Goal: Information Seeking & Learning: Check status

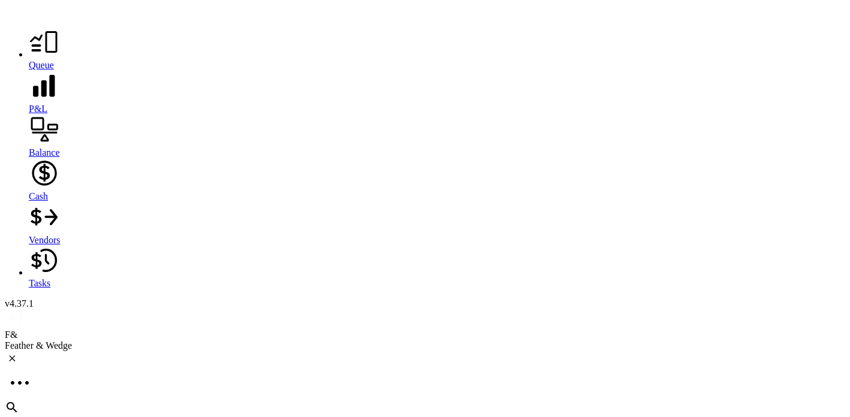
scroll to position [1449, 0]
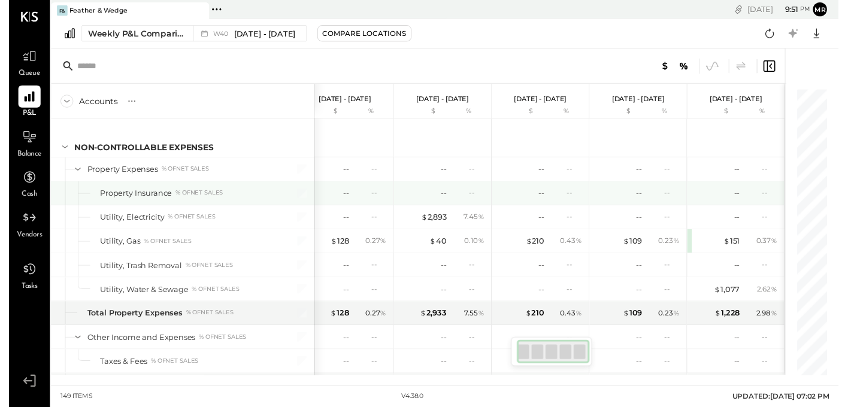
scroll to position [2784, 0]
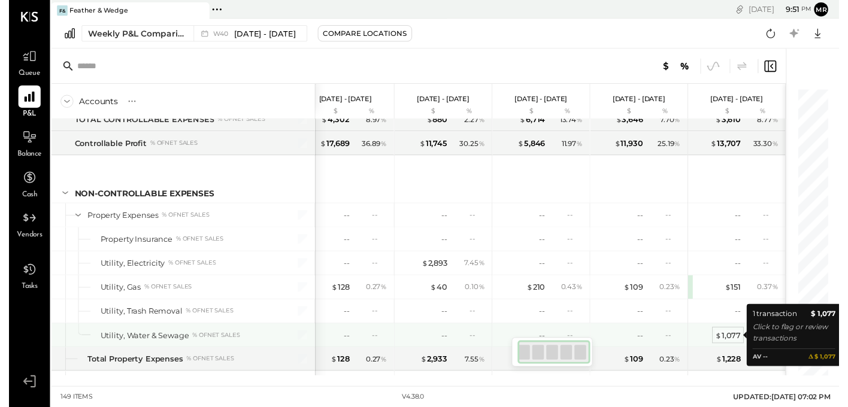
click at [732, 342] on div "$ 1,077" at bounding box center [735, 342] width 26 height 11
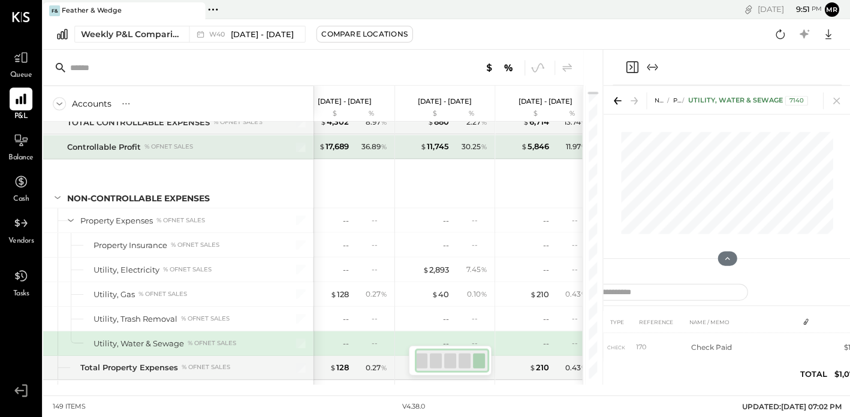
scroll to position [0, 8]
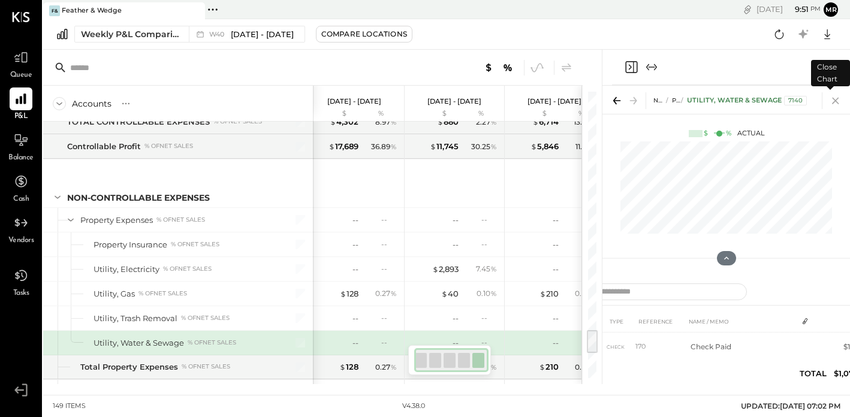
click at [834, 99] on icon at bounding box center [835, 101] width 7 height 7
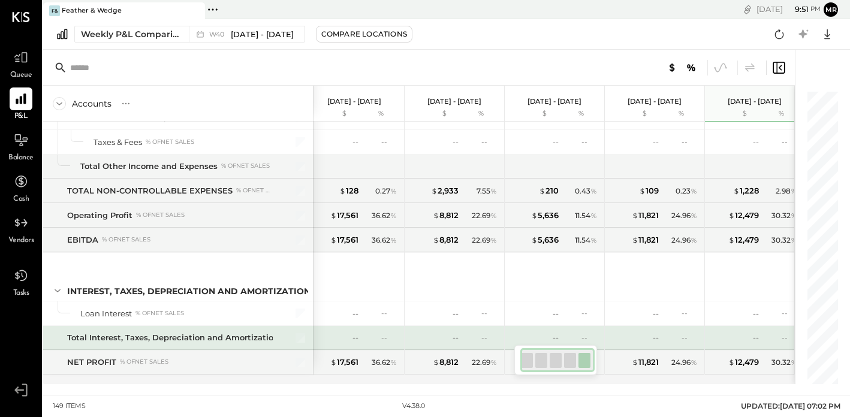
scroll to position [3078, 0]
